Goal: Information Seeking & Learning: Find specific fact

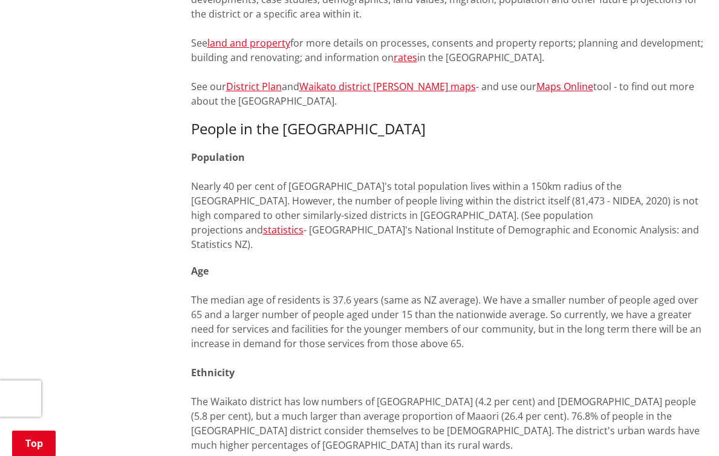
scroll to position [695, 0]
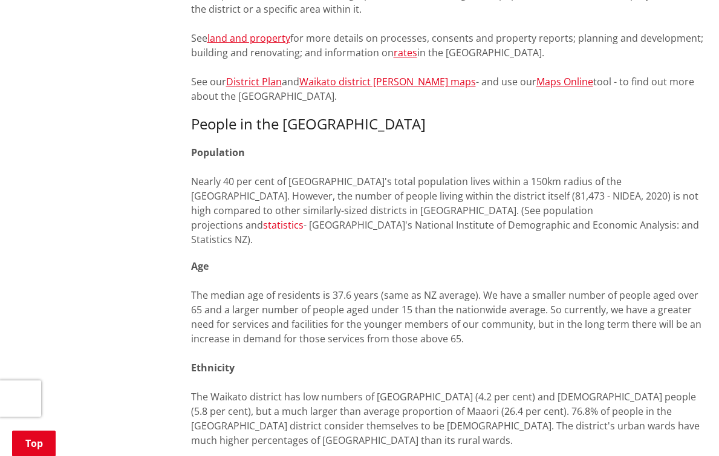
click at [304, 218] on link "statistics" at bounding box center [283, 224] width 41 height 13
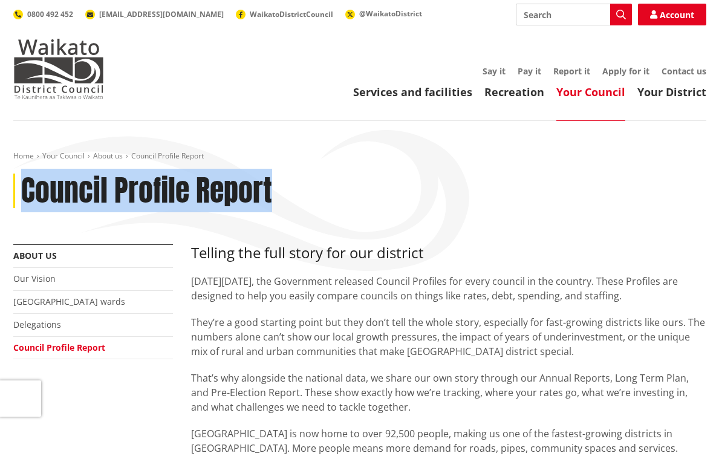
drag, startPoint x: 23, startPoint y: 194, endPoint x: 272, endPoint y: 195, distance: 248.6
click at [273, 195] on div "Council Profile Report" at bounding box center [359, 191] width 693 height 35
copy h1 "Council Profile Report"
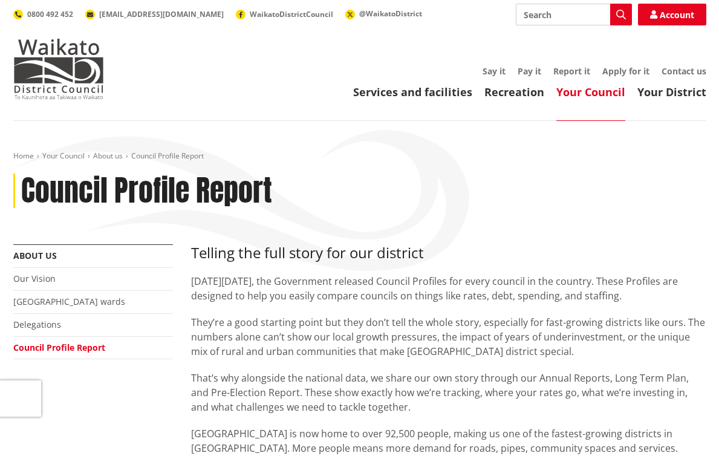
click at [197, 257] on h3 "Telling the full story for our district" at bounding box center [448, 253] width 515 height 18
drag, startPoint x: 192, startPoint y: 256, endPoint x: 434, endPoint y: 255, distance: 242.0
click at [434, 255] on h3 "Telling the full story for our district" at bounding box center [448, 253] width 515 height 18
copy h3 "Telling the full story for our district"
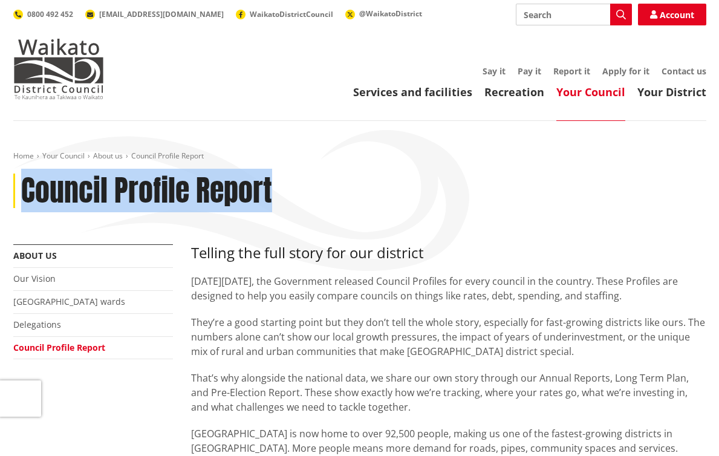
drag, startPoint x: 21, startPoint y: 191, endPoint x: 269, endPoint y: 190, distance: 247.4
click at [269, 190] on h1 "Council Profile Report" at bounding box center [146, 191] width 251 height 35
copy h1 "Council Profile Report"
